Goal: Download file/media

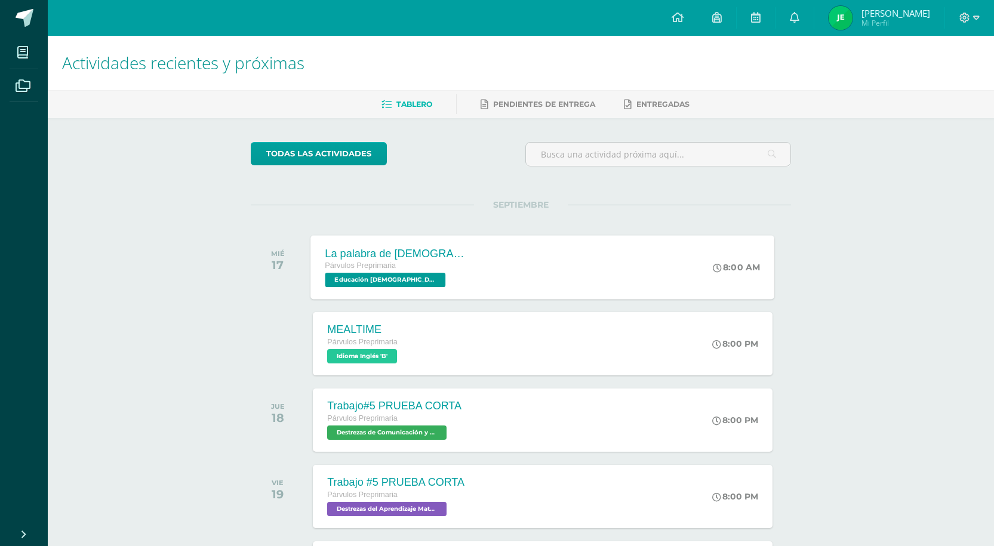
click at [442, 257] on div "La palabra de [DEMOGRAPHIC_DATA] alumbra mi camino" at bounding box center [397, 253] width 144 height 13
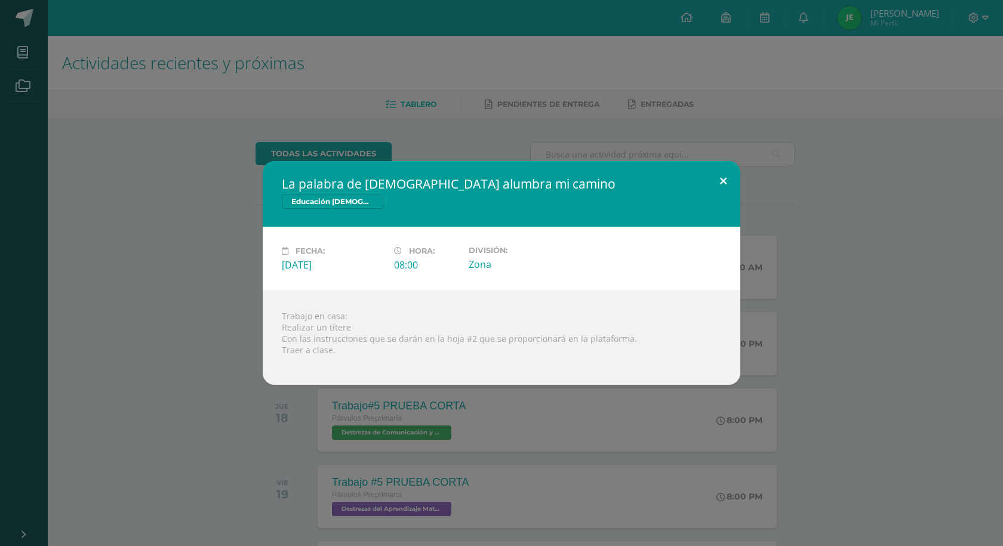
click at [722, 180] on button at bounding box center [723, 181] width 34 height 41
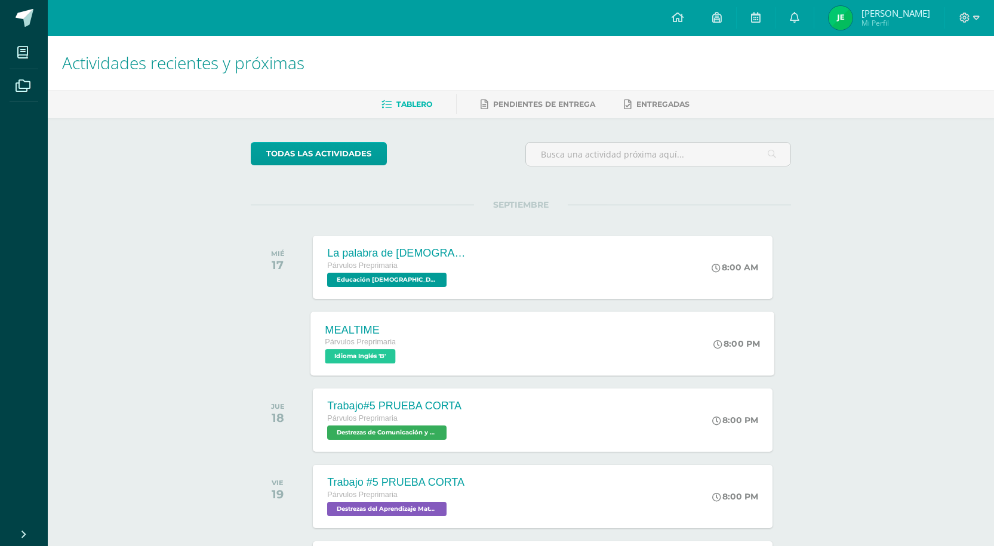
click at [529, 359] on div "MEALTIME Párvulos Preprimaria Idioma Inglés 'B' 8:00 PM MEALTIME Idioma Inglés …" at bounding box center [543, 344] width 464 height 64
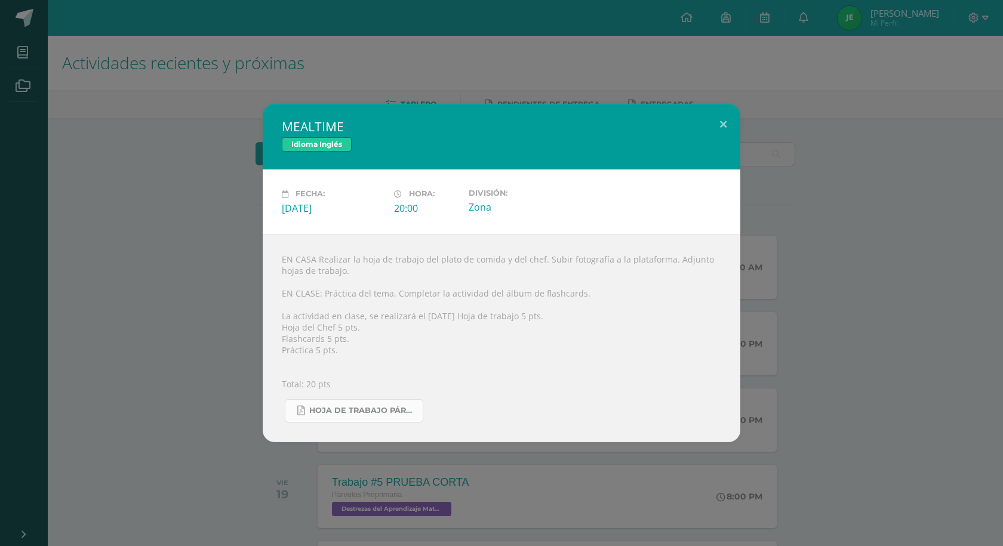
click at [371, 406] on span "Hoja de trabajo PÁRVULOS3.pdf" at bounding box center [362, 411] width 107 height 10
click at [714, 122] on button at bounding box center [723, 124] width 34 height 41
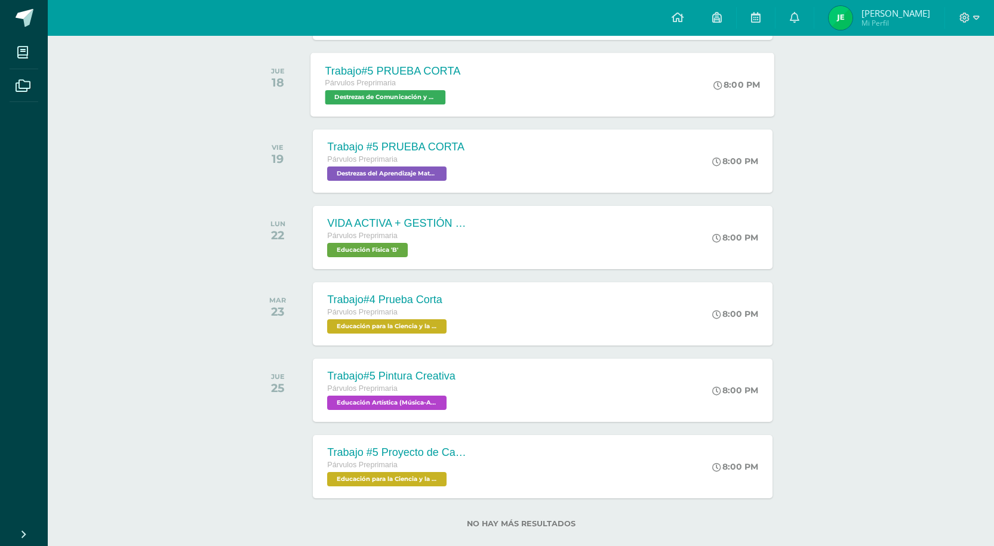
scroll to position [356, 0]
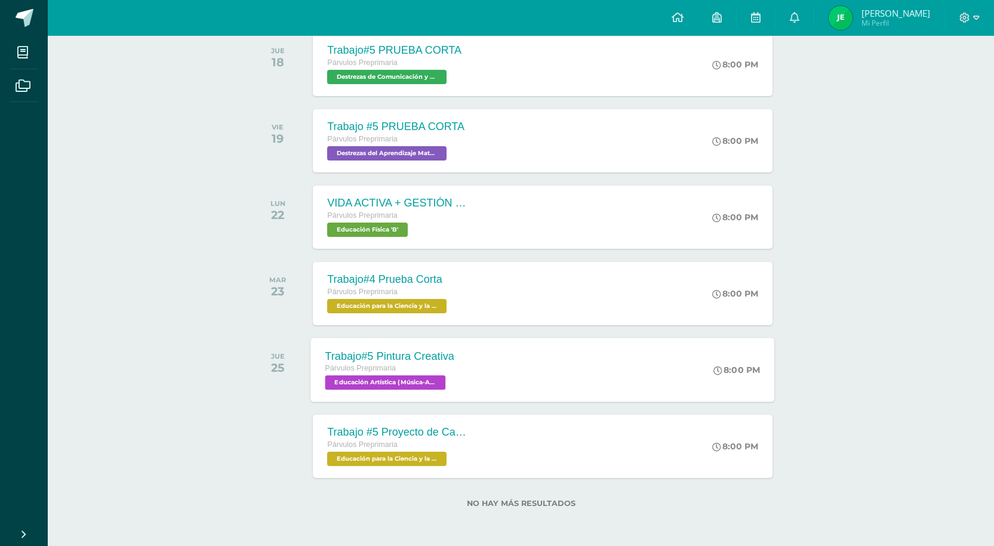
click at [550, 364] on div "Trabajo#5 Pintura Creativa Párvulos Preprimaria Educación Artística (Música-Art…" at bounding box center [543, 370] width 464 height 64
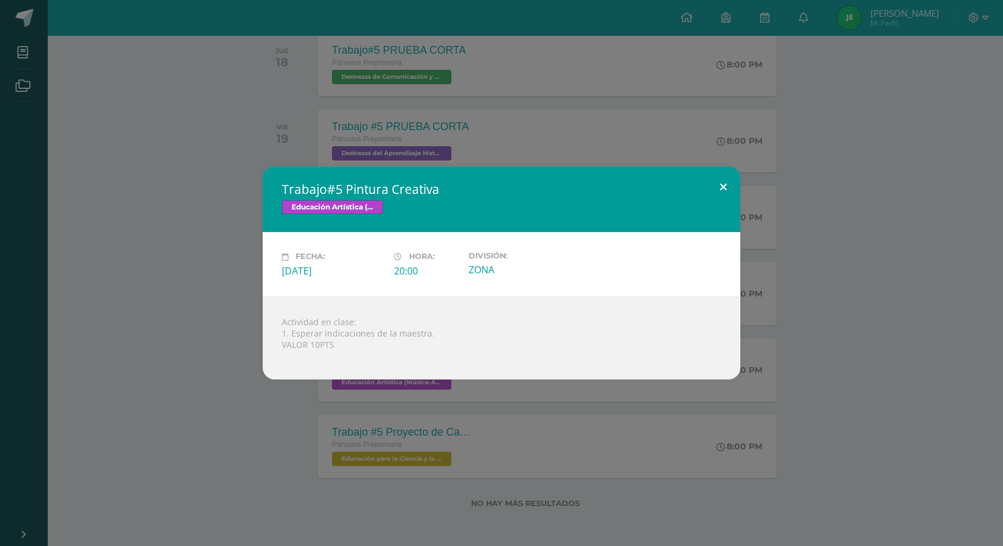
click at [724, 180] on button at bounding box center [723, 187] width 34 height 41
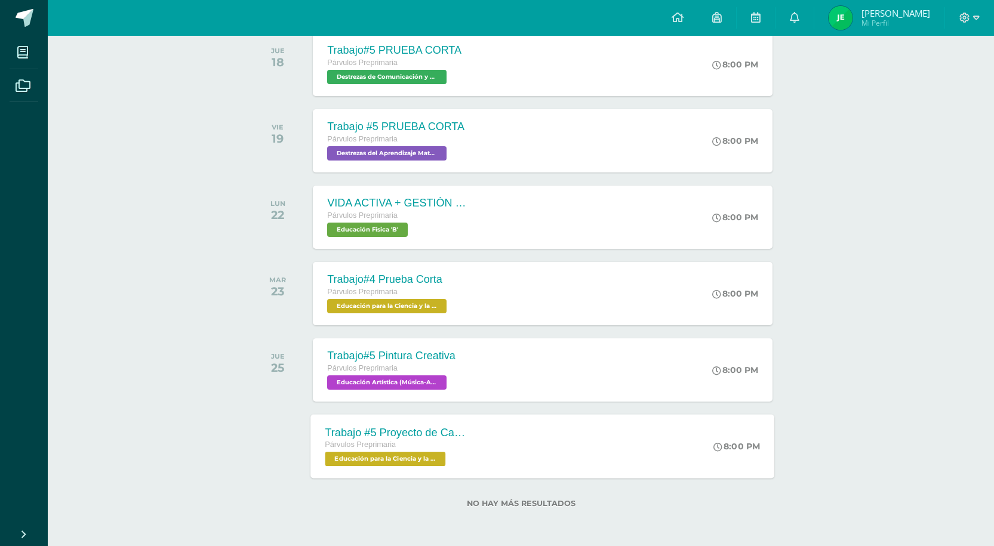
click at [520, 433] on div "Trabajo #5 Proyecto de Castorcitos Párvulos Preprimaria Educación para la Cienc…" at bounding box center [543, 446] width 464 height 64
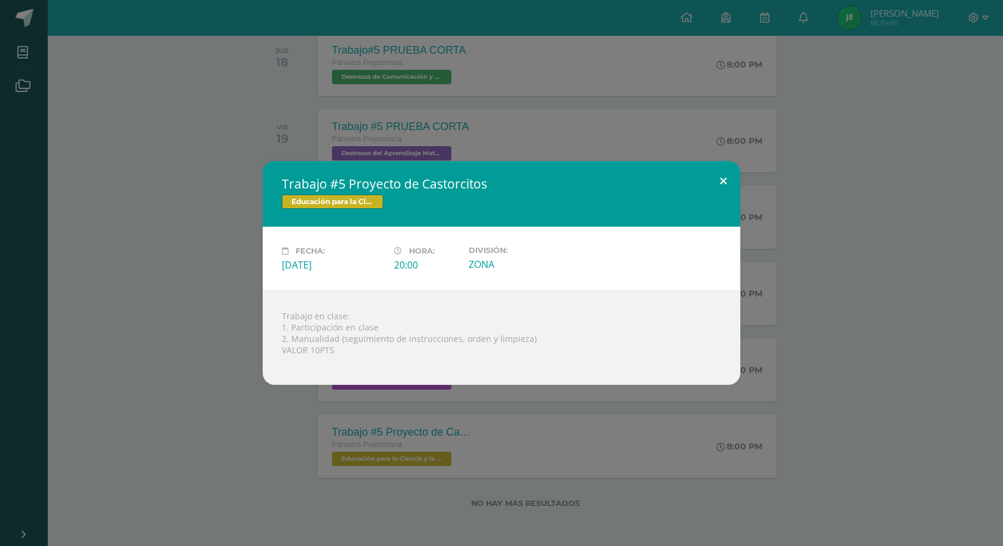
click at [720, 181] on button at bounding box center [723, 181] width 34 height 41
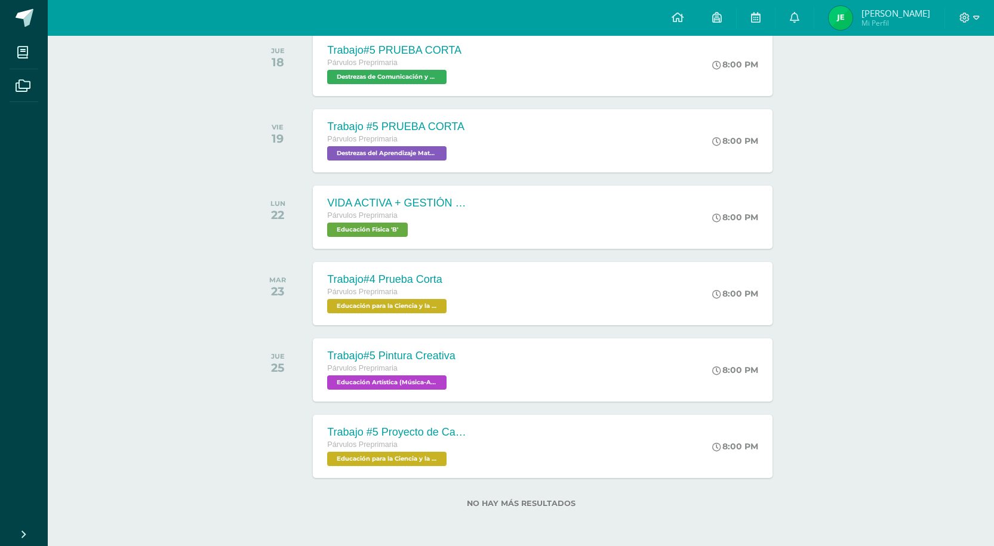
click at [845, 148] on div "Actividades recientes y próximas Tablero Pendientes de entrega Entregadas todas…" at bounding box center [521, 113] width 946 height 866
